Goal: Task Accomplishment & Management: Complete application form

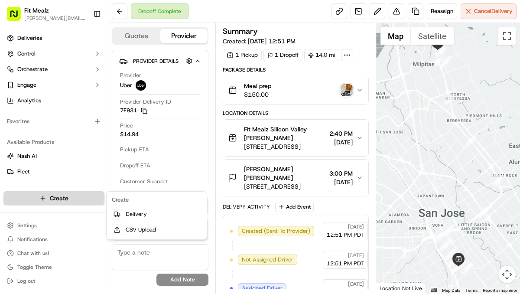
click at [69, 196] on html "Fit Mealz [PERSON_NAME][EMAIL_ADDRESS][DOMAIN_NAME] Toggle Sidebar Deliveries C…" at bounding box center [260, 147] width 520 height 294
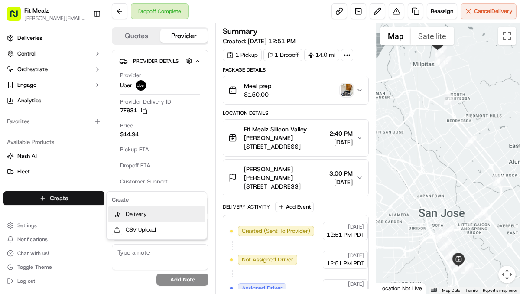
click at [128, 212] on link "Delivery" at bounding box center [156, 214] width 97 height 16
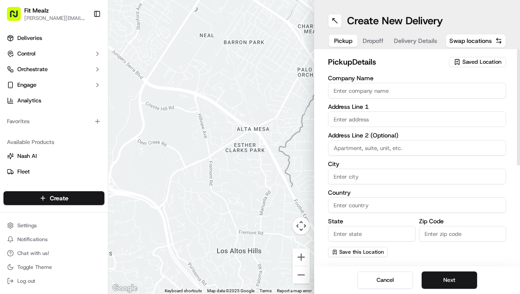
click at [466, 64] on span "Saved Location" at bounding box center [482, 62] width 39 height 8
click at [448, 78] on input "text" at bounding box center [463, 78] width 103 height 17
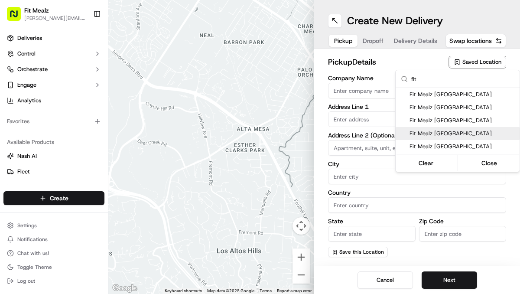
type input "fit"
click at [452, 127] on div "Fit Mealz [GEOGRAPHIC_DATA]" at bounding box center [458, 133] width 124 height 13
type input "Fit Mealz [GEOGRAPHIC_DATA]"
type input "[STREET_ADDRESS]"
type input "[GEOGRAPHIC_DATA][PERSON_NAME]"
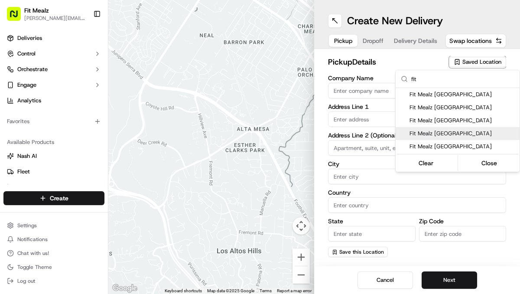
type input "US"
type input "CA"
type input "95125"
type input "[PERSON_NAME]"
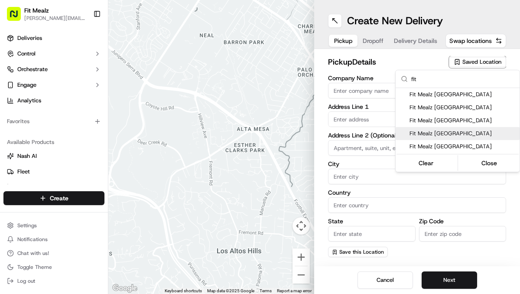
type input "[PHONE_NUMBER]"
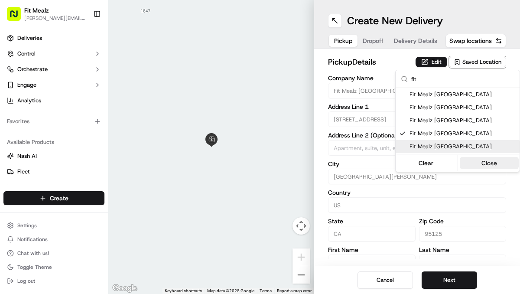
click at [484, 163] on button "Close" at bounding box center [489, 163] width 59 height 12
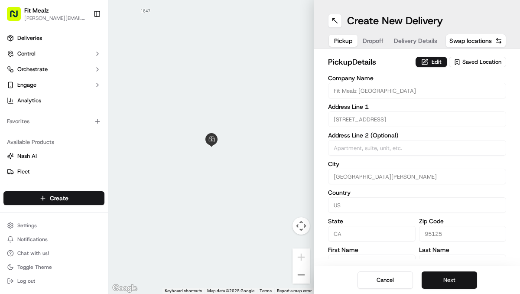
click at [452, 278] on button "Next" at bounding box center [450, 279] width 56 height 17
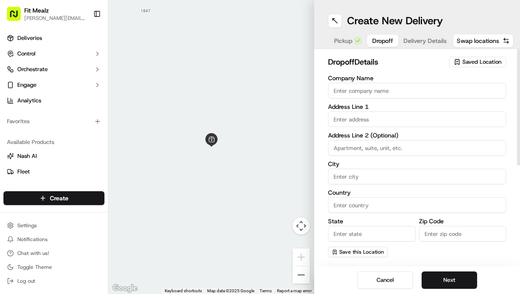
click at [409, 93] on input "Company Name" at bounding box center [417, 91] width 178 height 16
type input "[PERSON_NAME]"
click at [393, 113] on input "text" at bounding box center [417, 119] width 178 height 16
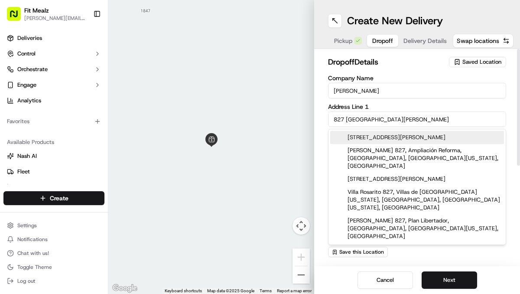
click at [392, 137] on div "[STREET_ADDRESS][PERSON_NAME]" at bounding box center [417, 137] width 174 height 13
type input "[STREET_ADDRESS]"
type input "[GEOGRAPHIC_DATA][PERSON_NAME]"
type input "[GEOGRAPHIC_DATA]"
type input "CA"
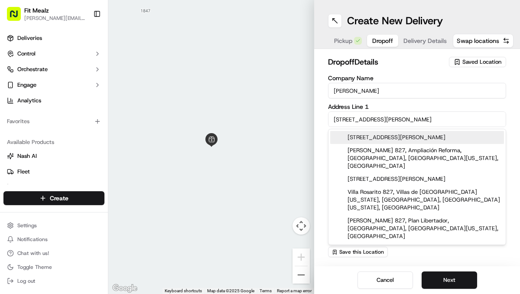
type input "95126"
type input "[STREET_ADDRESS][PERSON_NAME]"
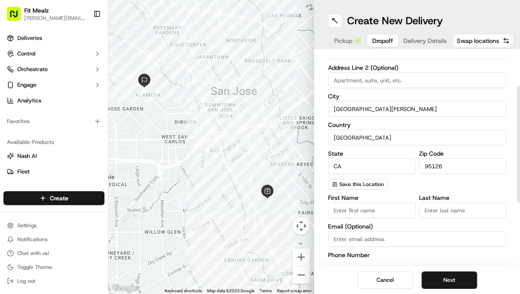
scroll to position [69, 0]
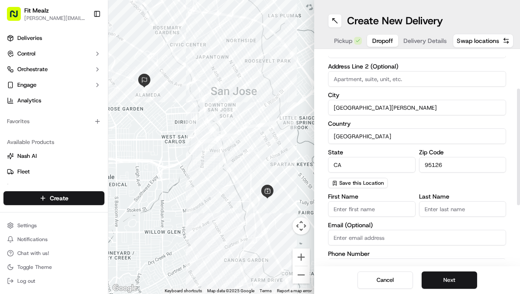
click at [375, 211] on input "First Name" at bounding box center [372, 209] width 88 height 16
type input "[PERSON_NAME]"
click at [441, 211] on input "Last Name" at bounding box center [463, 209] width 88 height 16
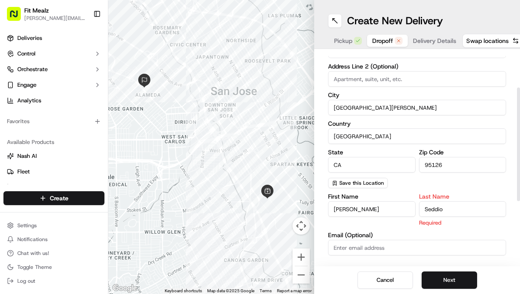
type input "Seddio"
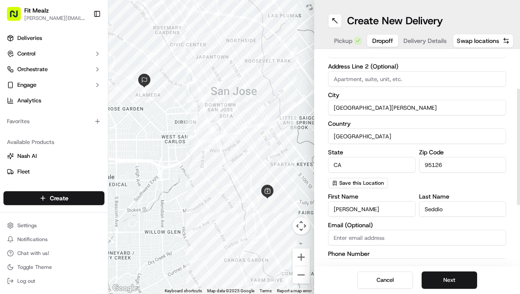
click at [449, 226] on label "Email (Optional)" at bounding box center [417, 225] width 178 height 6
click at [449, 230] on input "Email (Optional)" at bounding box center [417, 238] width 178 height 16
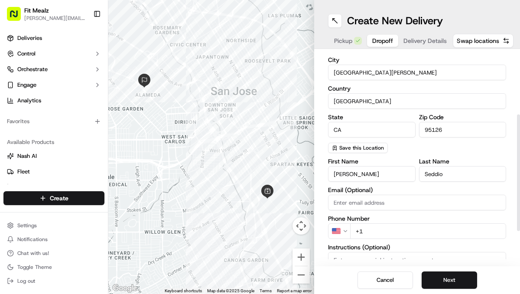
scroll to position [123, 0]
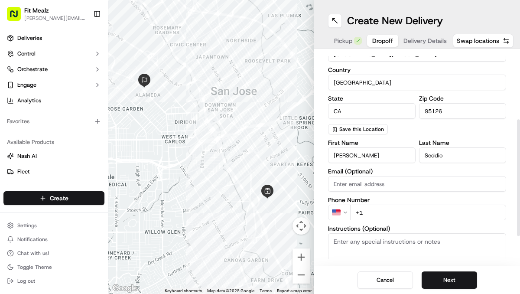
click at [375, 216] on input "+1" at bounding box center [428, 213] width 156 height 16
type input "[PHONE_NUMBER]"
click at [376, 246] on textarea "Instructions (Optional)" at bounding box center [417, 265] width 178 height 65
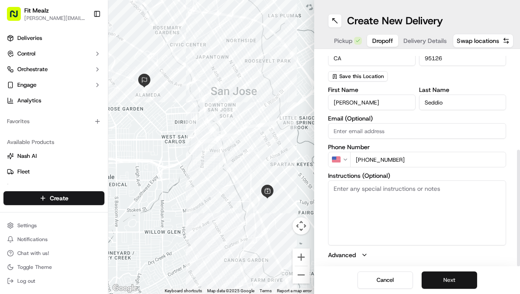
click at [455, 281] on button "Next" at bounding box center [450, 279] width 56 height 17
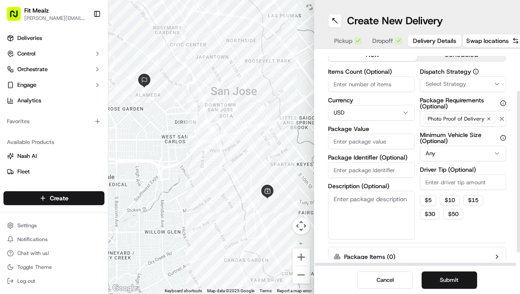
scroll to position [0, 0]
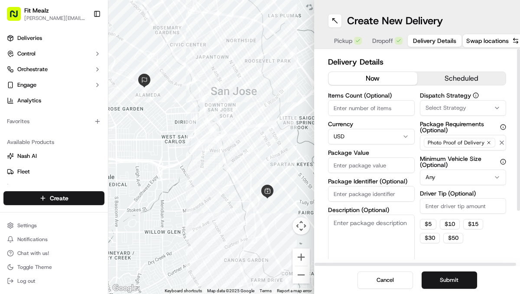
click at [376, 164] on input "Package Value" at bounding box center [371, 165] width 87 height 16
type input "150.00"
click at [346, 221] on textarea "Description (Optional)" at bounding box center [371, 239] width 87 height 49
type textarea "Meal prep"
click at [427, 224] on button "$ 5" at bounding box center [428, 224] width 16 height 10
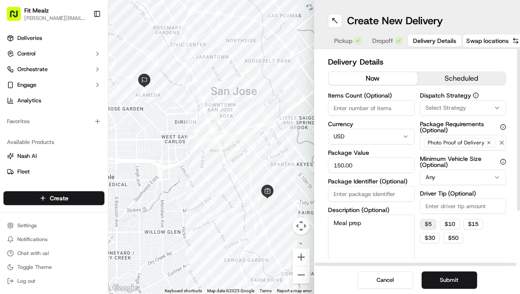
type input "5"
click at [443, 177] on html "Fit Mealz [PERSON_NAME][EMAIL_ADDRESS][DOMAIN_NAME] Toggle Sidebar Deliveries C…" at bounding box center [260, 147] width 520 height 294
click at [450, 81] on button "scheduled" at bounding box center [462, 78] width 89 height 13
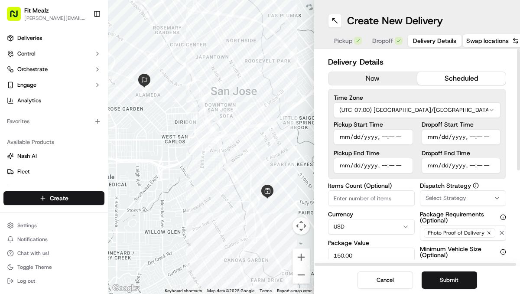
click at [431, 140] on input "Dropoff Start Time" at bounding box center [461, 137] width 79 height 16
click at [468, 138] on input "Dropoff Start Time" at bounding box center [461, 137] width 79 height 16
type input "[DATE]T12:00"
click at [459, 278] on button "Submit" at bounding box center [450, 279] width 56 height 17
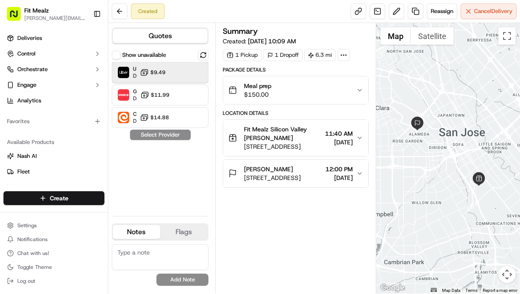
click at [190, 70] on div at bounding box center [190, 72] width 10 height 10
click at [142, 249] on textarea at bounding box center [160, 257] width 97 height 26
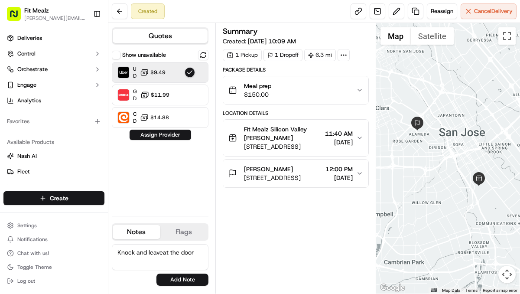
click at [164, 252] on textarea "Knock and leaveat the door" at bounding box center [160, 257] width 97 height 26
type textarea "Knock and leave at the door"
click at [174, 280] on button "Add Note" at bounding box center [183, 280] width 52 height 12
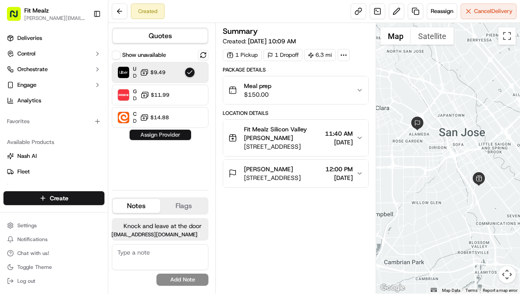
click at [160, 138] on button "Assign Provider" at bounding box center [161, 135] width 62 height 10
